Goal: Information Seeking & Learning: Learn about a topic

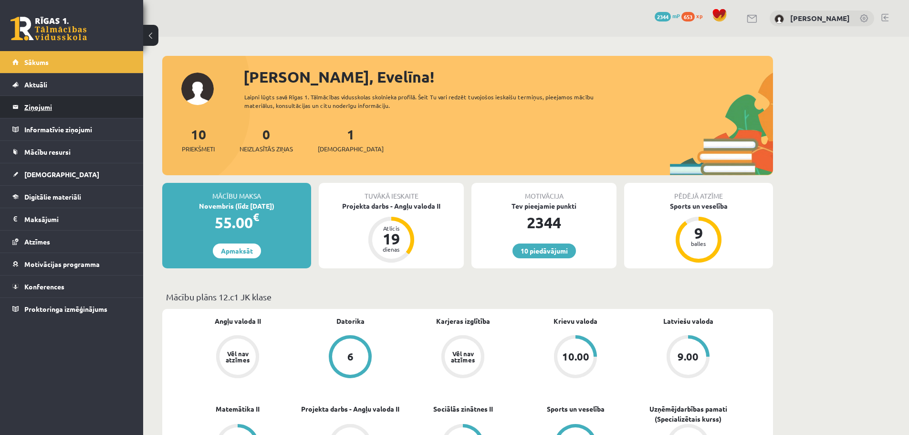
click at [32, 109] on legend "Ziņojumi 0" at bounding box center [77, 107] width 107 height 22
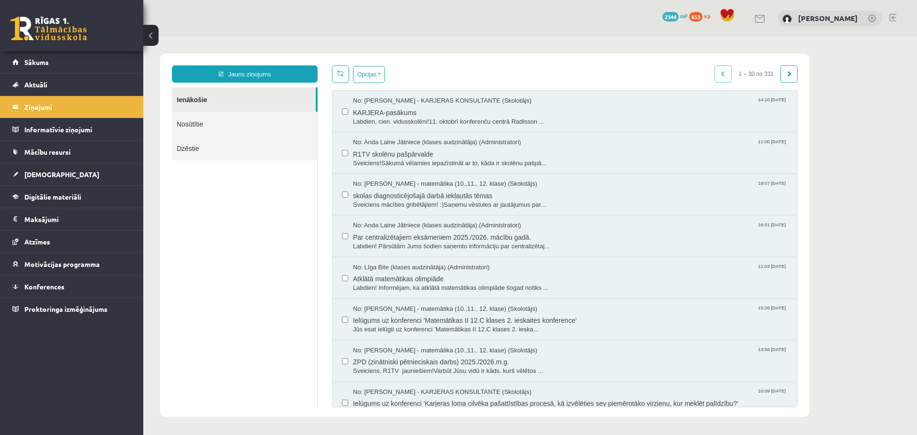
scroll to position [4, 0]
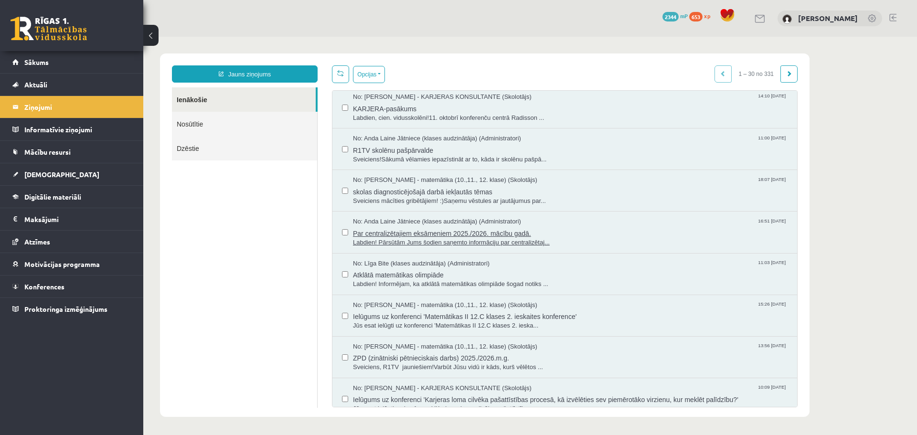
click at [596, 228] on span "Par centralizētajiem eksāmeniem 2025./2026. mācību gadā." at bounding box center [570, 232] width 434 height 12
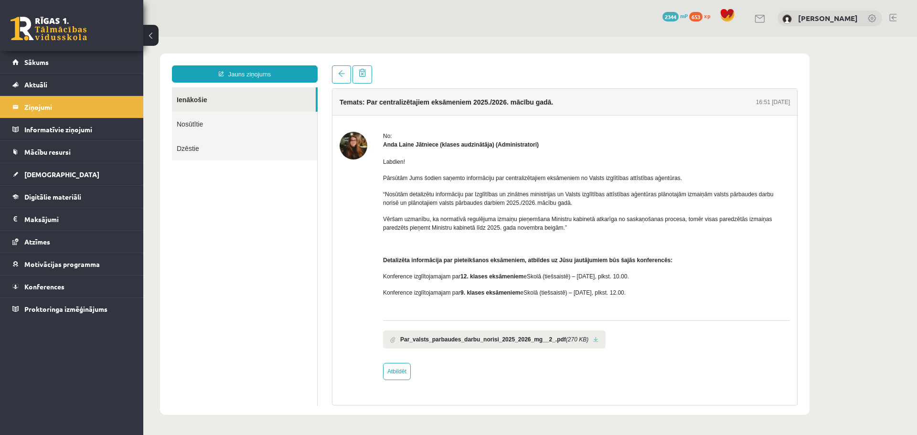
scroll to position [0, 0]
click at [593, 342] on link at bounding box center [595, 340] width 5 height 6
click at [40, 109] on legend "Ziņojumi 0" at bounding box center [77, 107] width 107 height 22
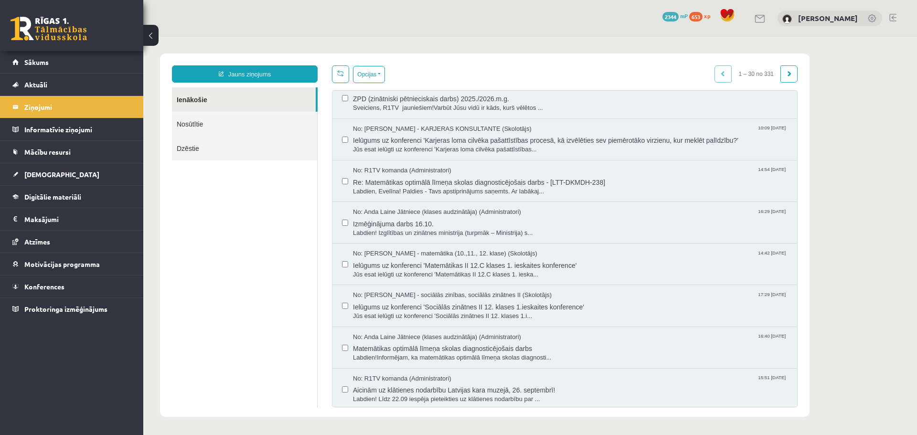
scroll to position [265, 0]
click at [577, 178] on span "Re: Matemātikas optimālā līmeņa skolas diagnosticējošais darbs - [LTT-DKMDH-238]" at bounding box center [570, 179] width 434 height 12
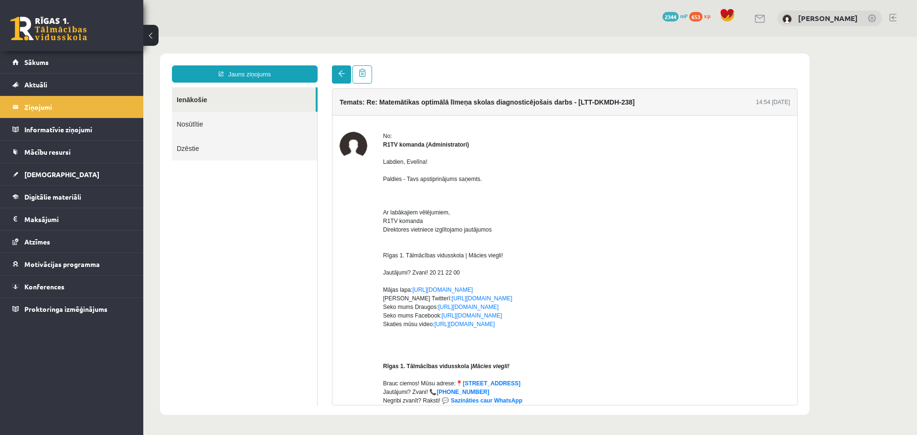
scroll to position [0, 0]
click at [343, 72] on span at bounding box center [341, 73] width 7 height 7
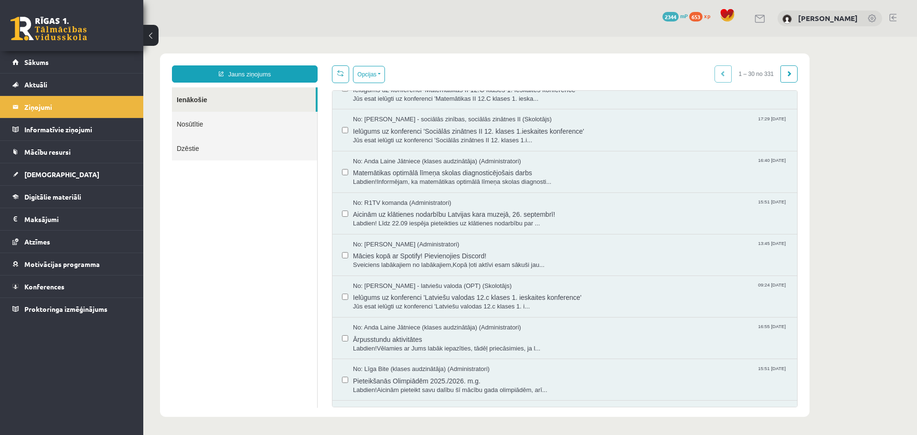
scroll to position [441, 0]
click at [502, 177] on span "Labdien!Informējam, ka matemātikas optimālā līmeņa skolas diagnosti..." at bounding box center [570, 180] width 434 height 9
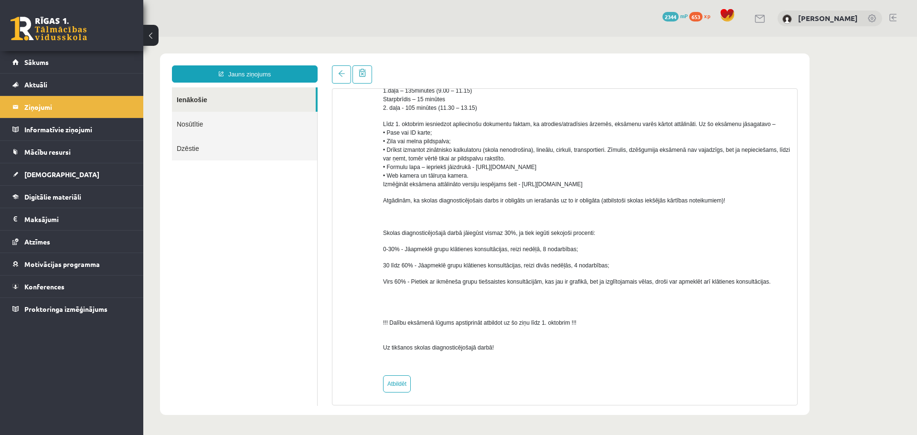
scroll to position [299, 0]
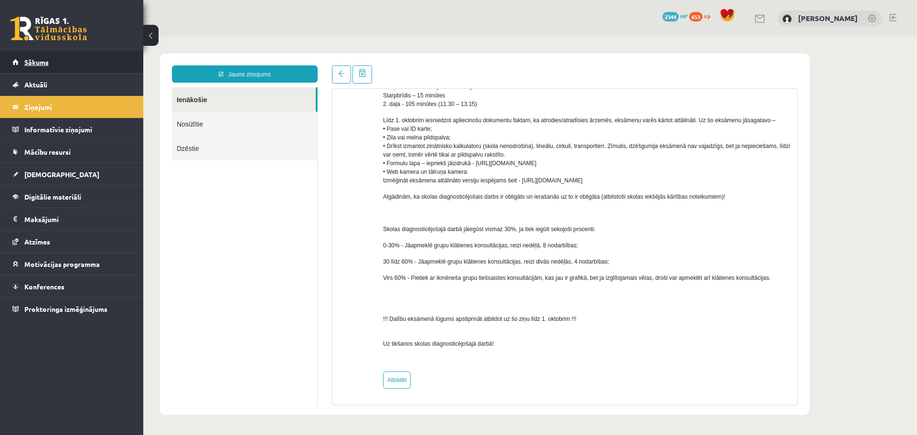
click at [40, 66] on link "Sākums" at bounding box center [71, 62] width 119 height 22
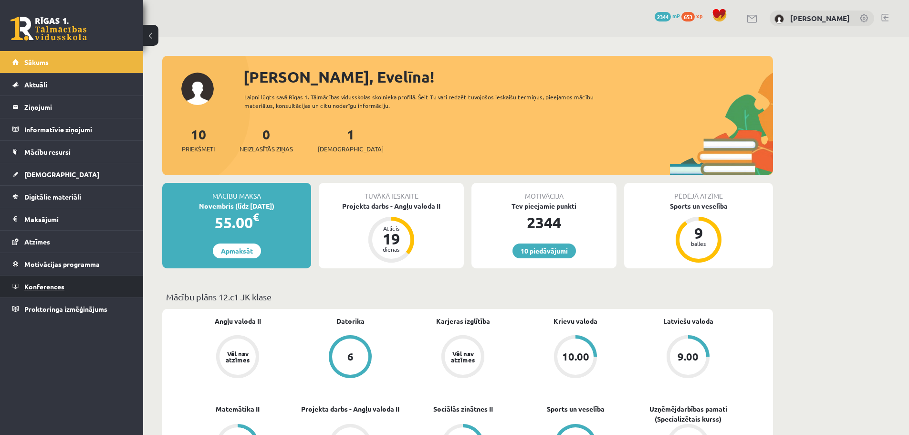
click at [53, 285] on span "Konferences" at bounding box center [44, 286] width 40 height 9
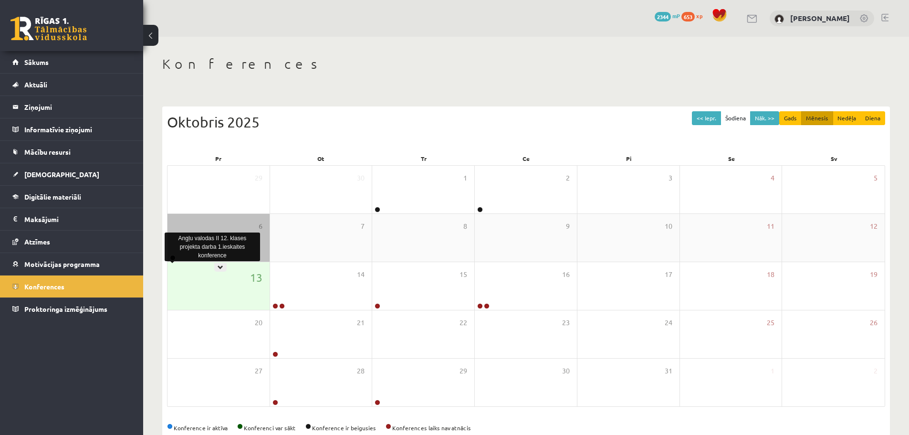
click at [172, 256] on link at bounding box center [173, 258] width 6 height 6
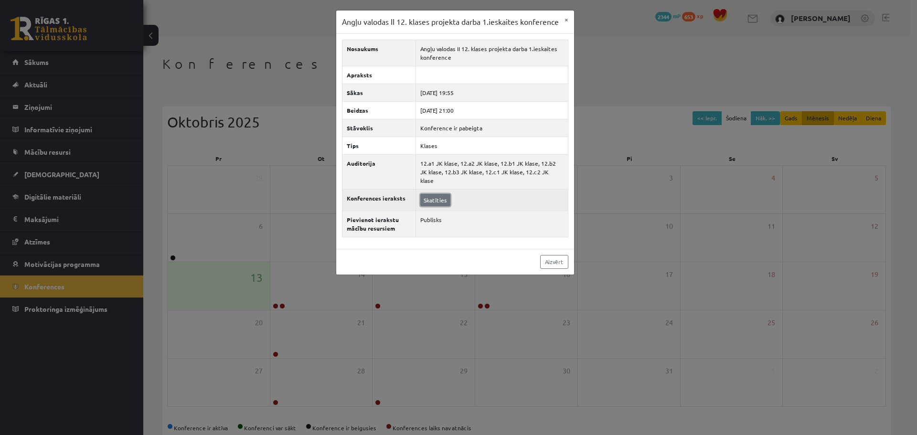
click at [435, 204] on link "Skatīties" at bounding box center [435, 200] width 30 height 12
click at [567, 18] on button "×" at bounding box center [566, 20] width 15 height 18
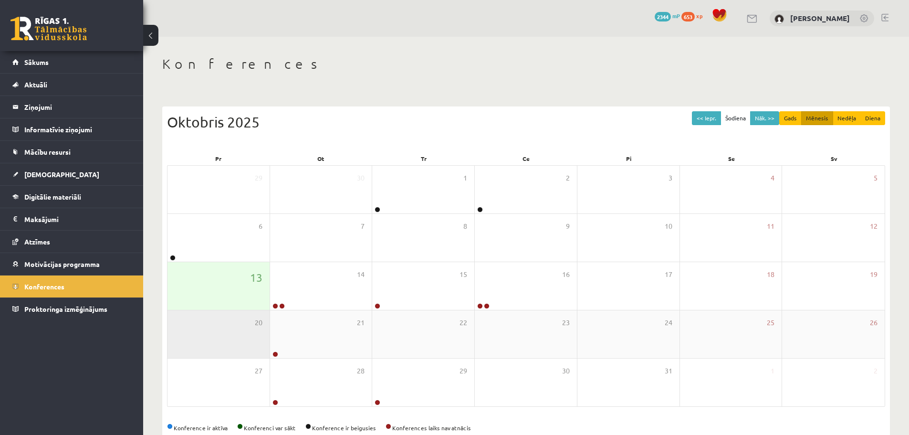
click at [239, 332] on div "20" at bounding box center [219, 334] width 102 height 48
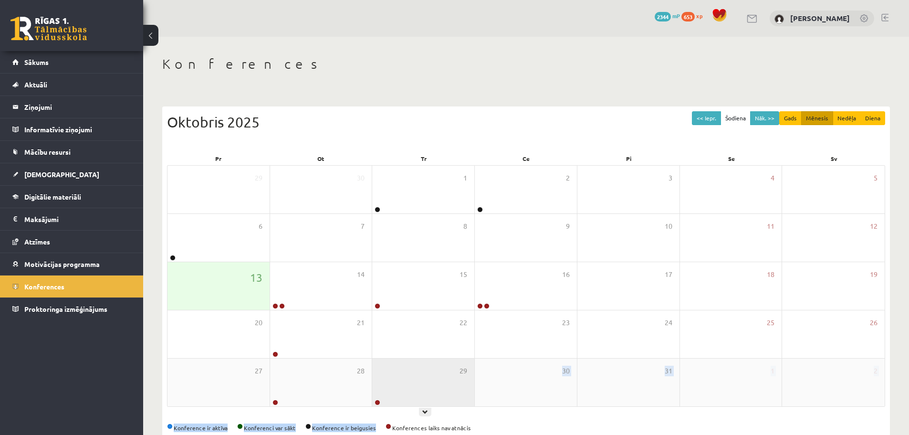
click at [378, 405] on div "<< Iepr. Šodiena Nāk. >> Gads Mēnesis Nedēļa Diena Oktobris 2025 Pr Ot Tr Ce Pi…" at bounding box center [526, 271] width 728 height 330
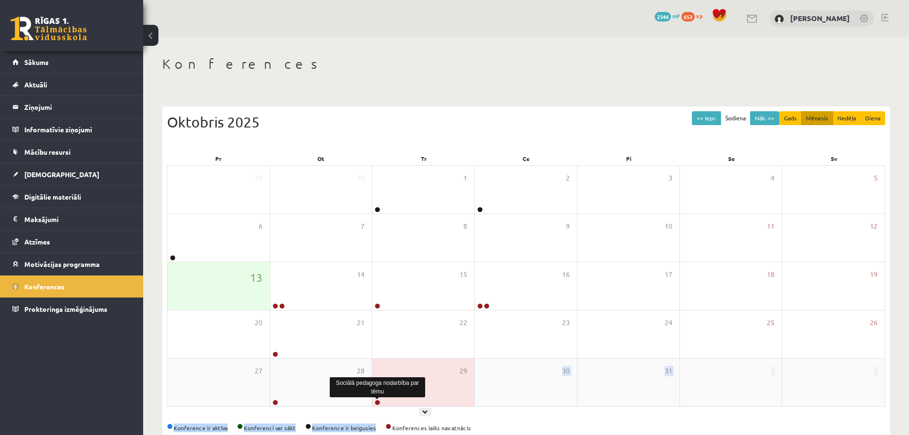
click at [378, 405] on link at bounding box center [378, 403] width 6 height 6
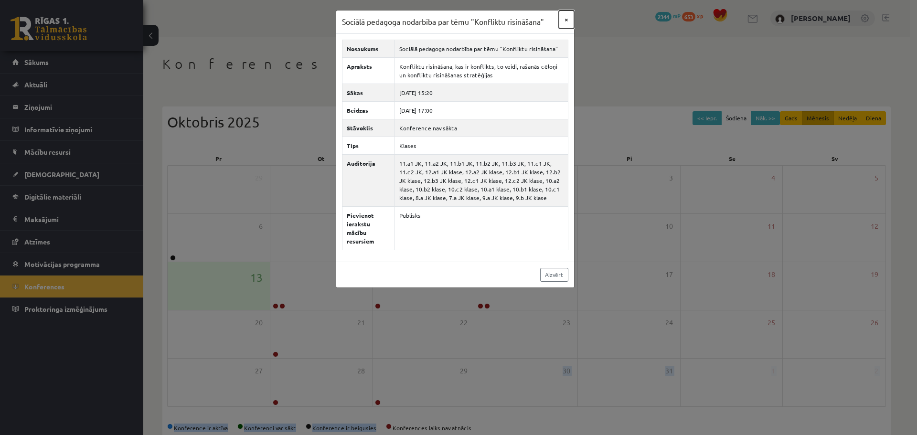
click at [564, 17] on button "×" at bounding box center [566, 20] width 15 height 18
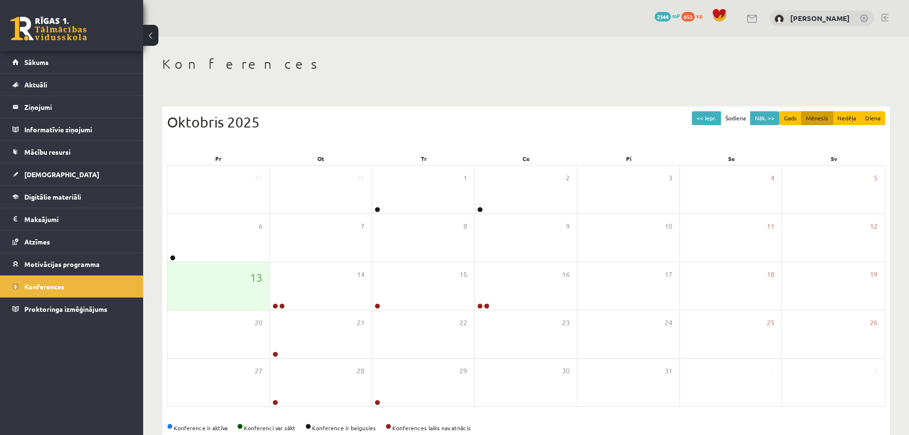
click at [543, 74] on div "Konferences" at bounding box center [526, 65] width 728 height 19
click at [55, 53] on link "Sākums" at bounding box center [71, 62] width 119 height 22
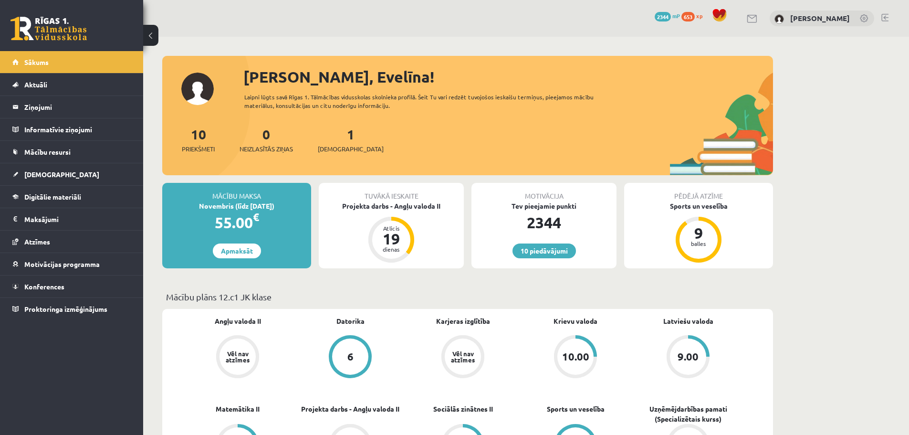
click at [886, 16] on link at bounding box center [885, 18] width 7 height 8
